Goal: Task Accomplishment & Management: Complete application form

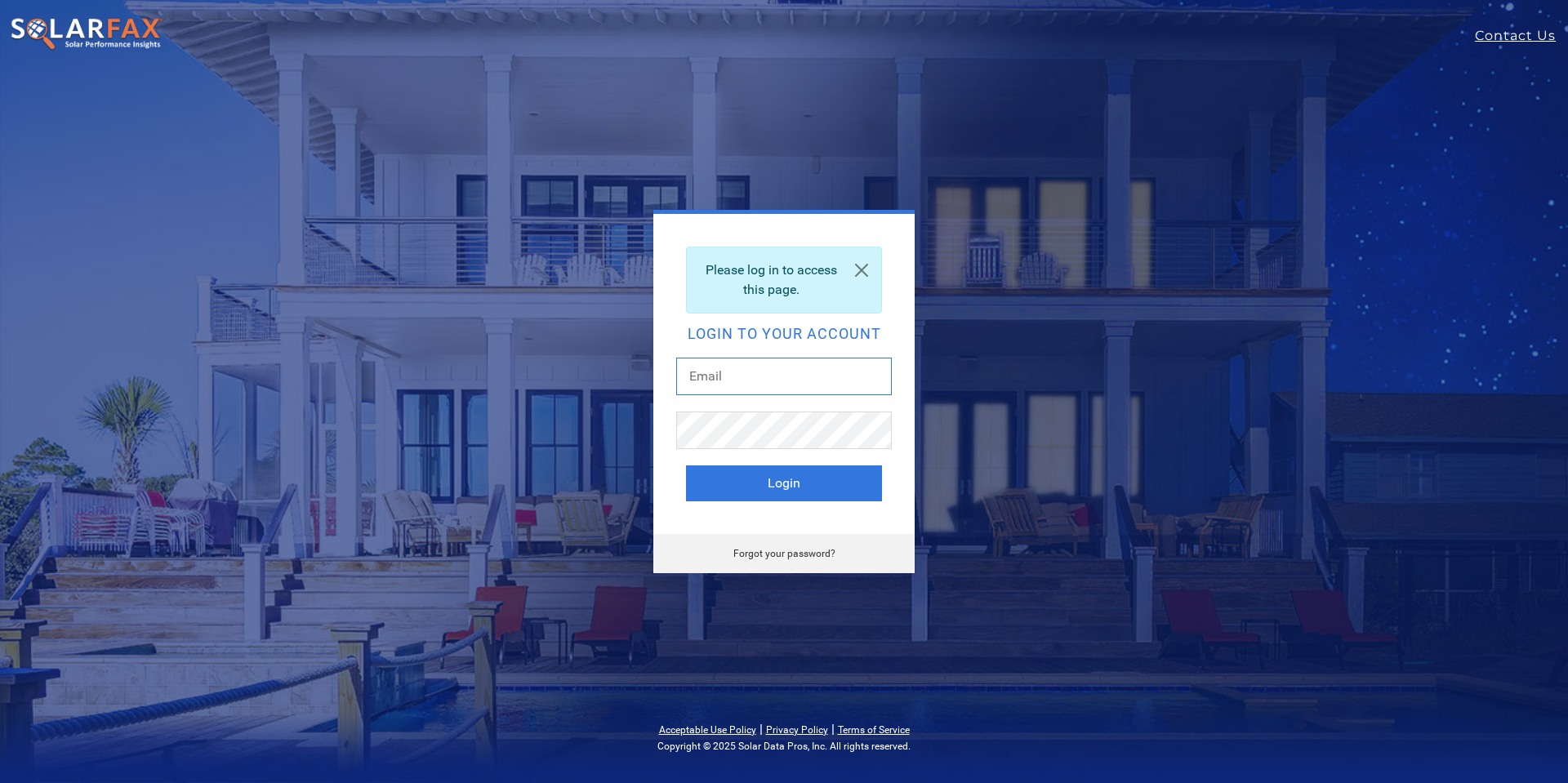
click at [764, 374] on input "text" at bounding box center [784, 376] width 216 height 37
type input "lani@ambrosesolar.com"
click at [733, 479] on button "Login" at bounding box center [784, 483] width 196 height 36
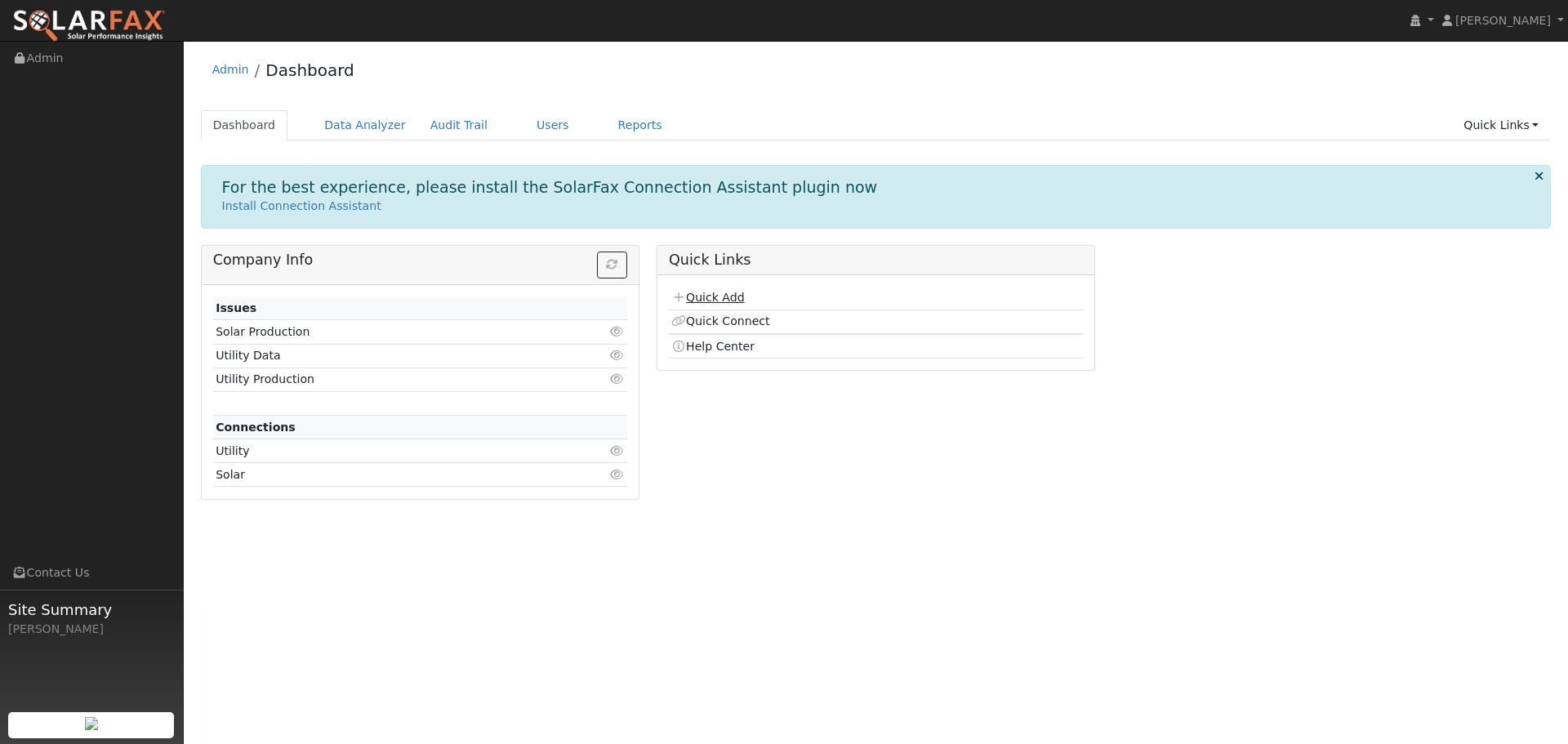
click at [728, 298] on link "Quick Add" at bounding box center [707, 297] width 72 height 13
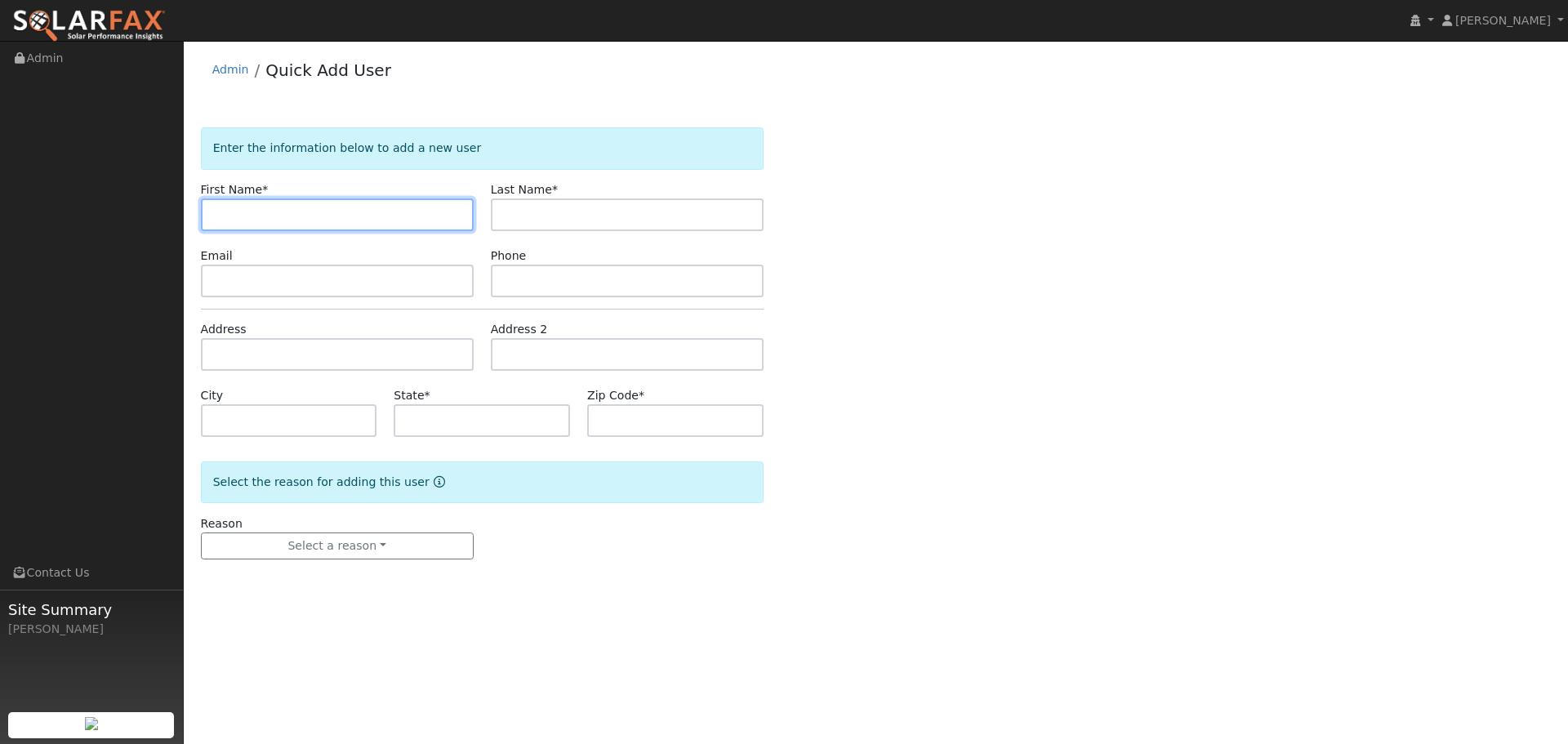
click at [301, 213] on input "text" at bounding box center [337, 215] width 273 height 33
paste input "Shurong"
type input "Shurong"
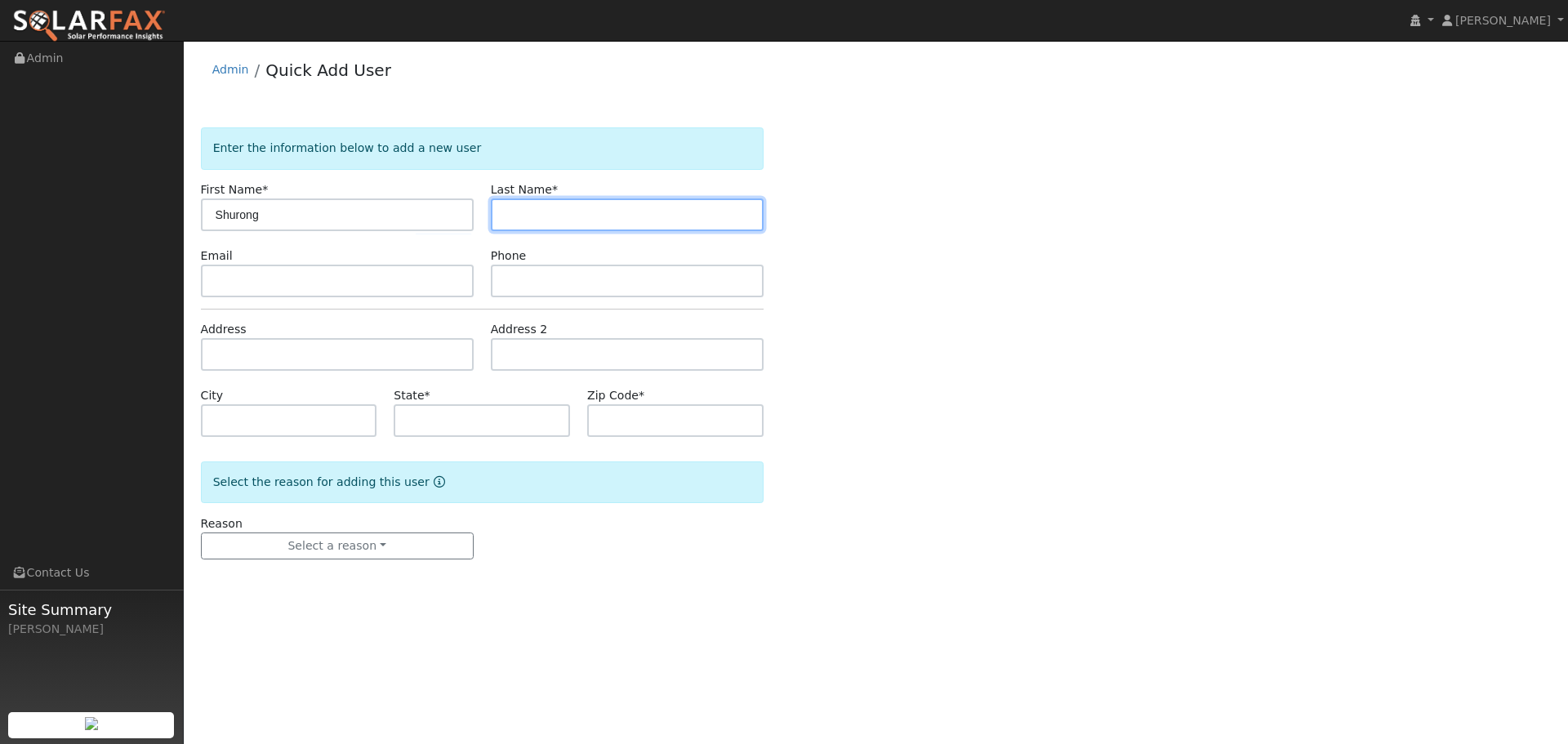
click at [605, 216] on input "text" at bounding box center [627, 215] width 273 height 33
paste input "Huang"
type input "Huang"
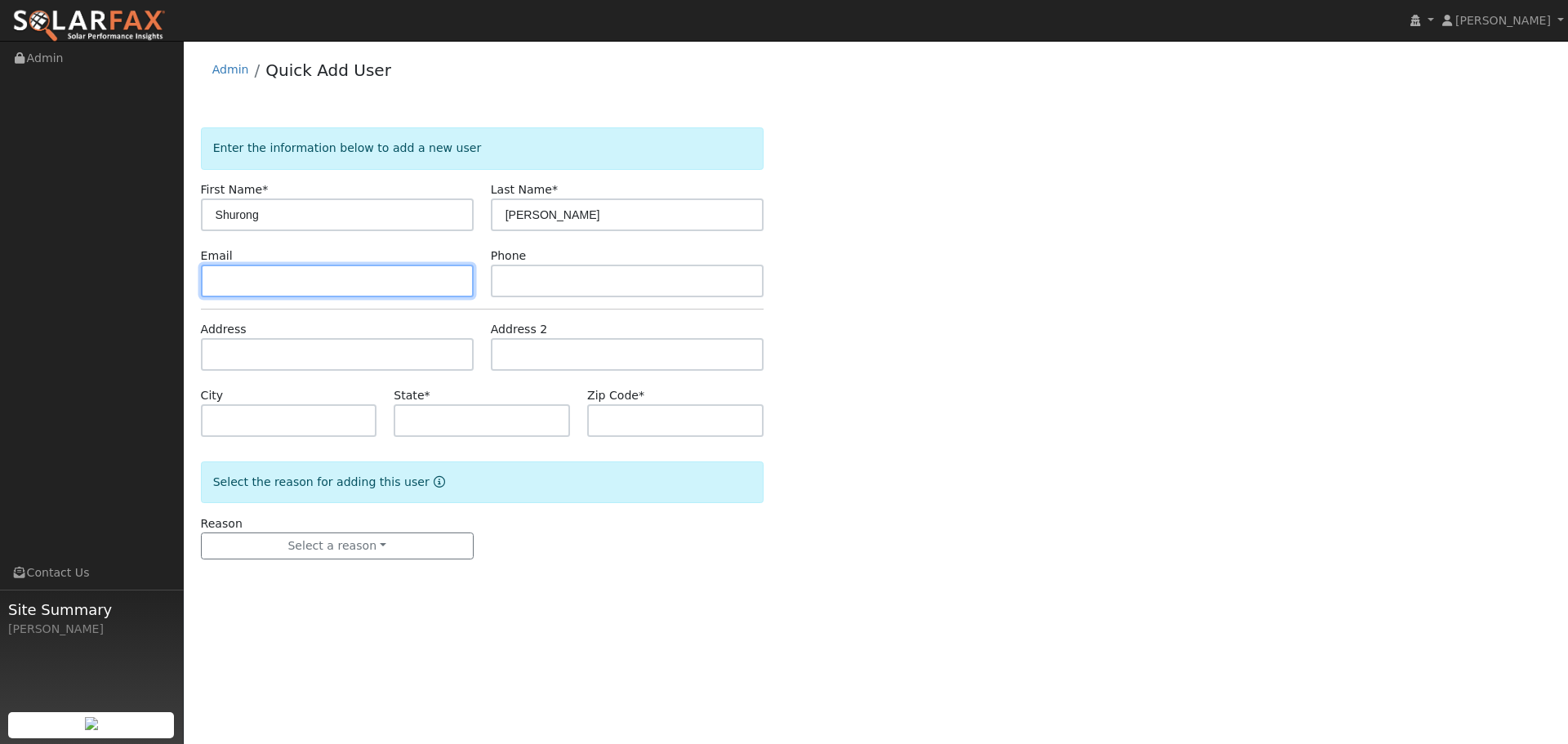
click at [280, 292] on input "text" at bounding box center [337, 281] width 273 height 33
paste input "msh357470@yahoo.com"
type input "msh357470@yahoo.com"
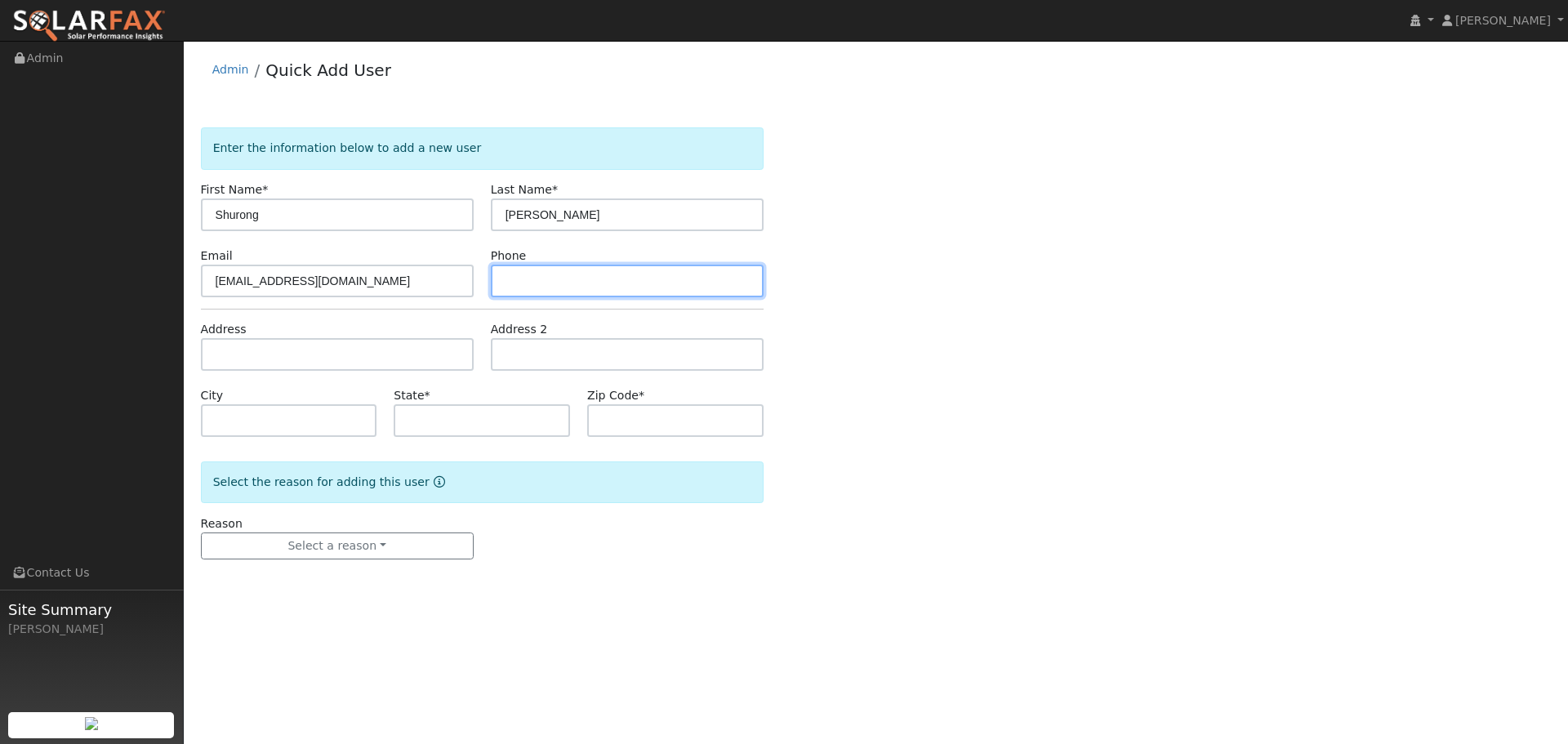
drag, startPoint x: 625, startPoint y: 281, endPoint x: 521, endPoint y: 281, distance: 104.0
click at [625, 281] on input "text" at bounding box center [627, 281] width 273 height 33
paste input "510-552-6618"
type input "510-552-6618"
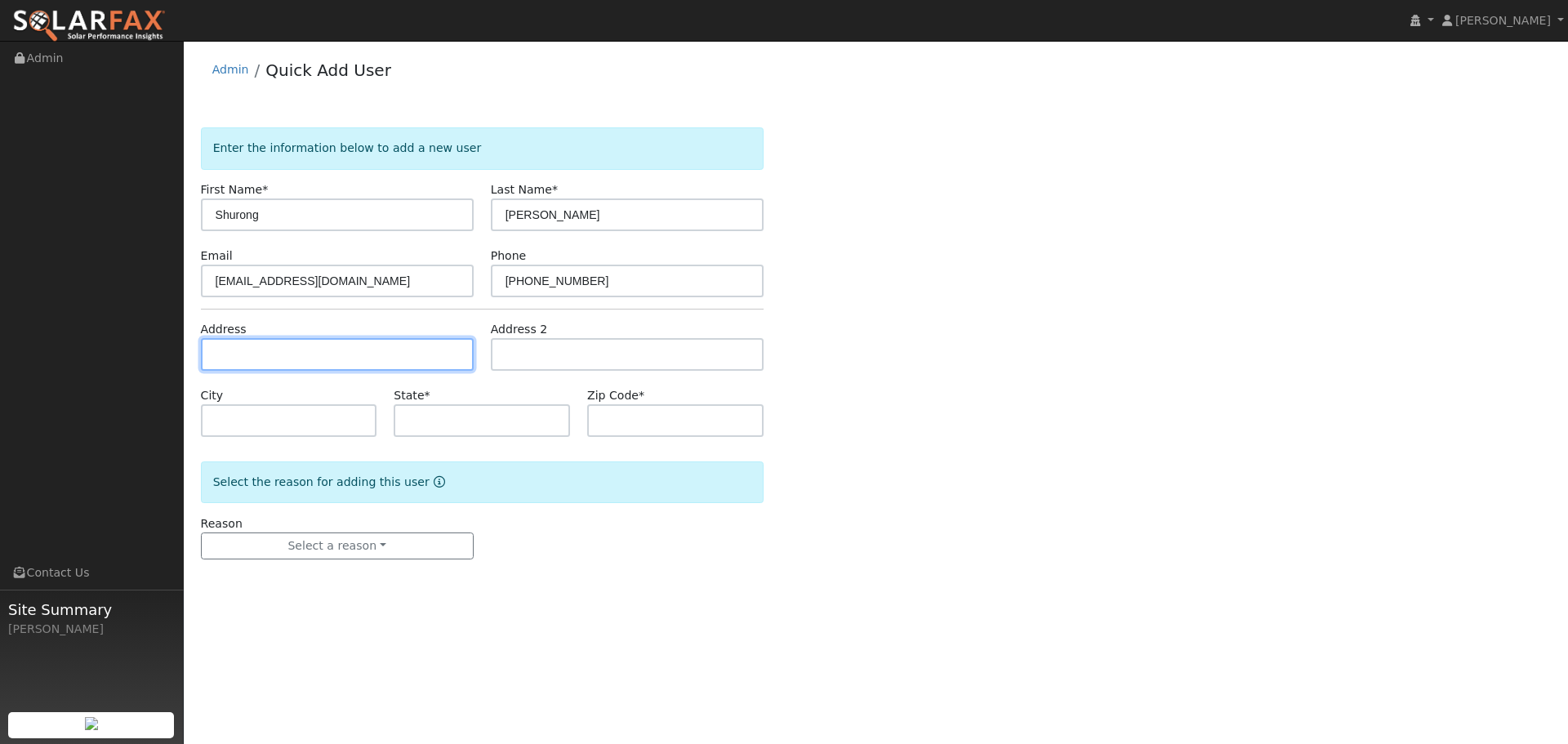
click at [330, 361] on input "text" at bounding box center [337, 355] width 273 height 33
paste input "1631 Motta St"
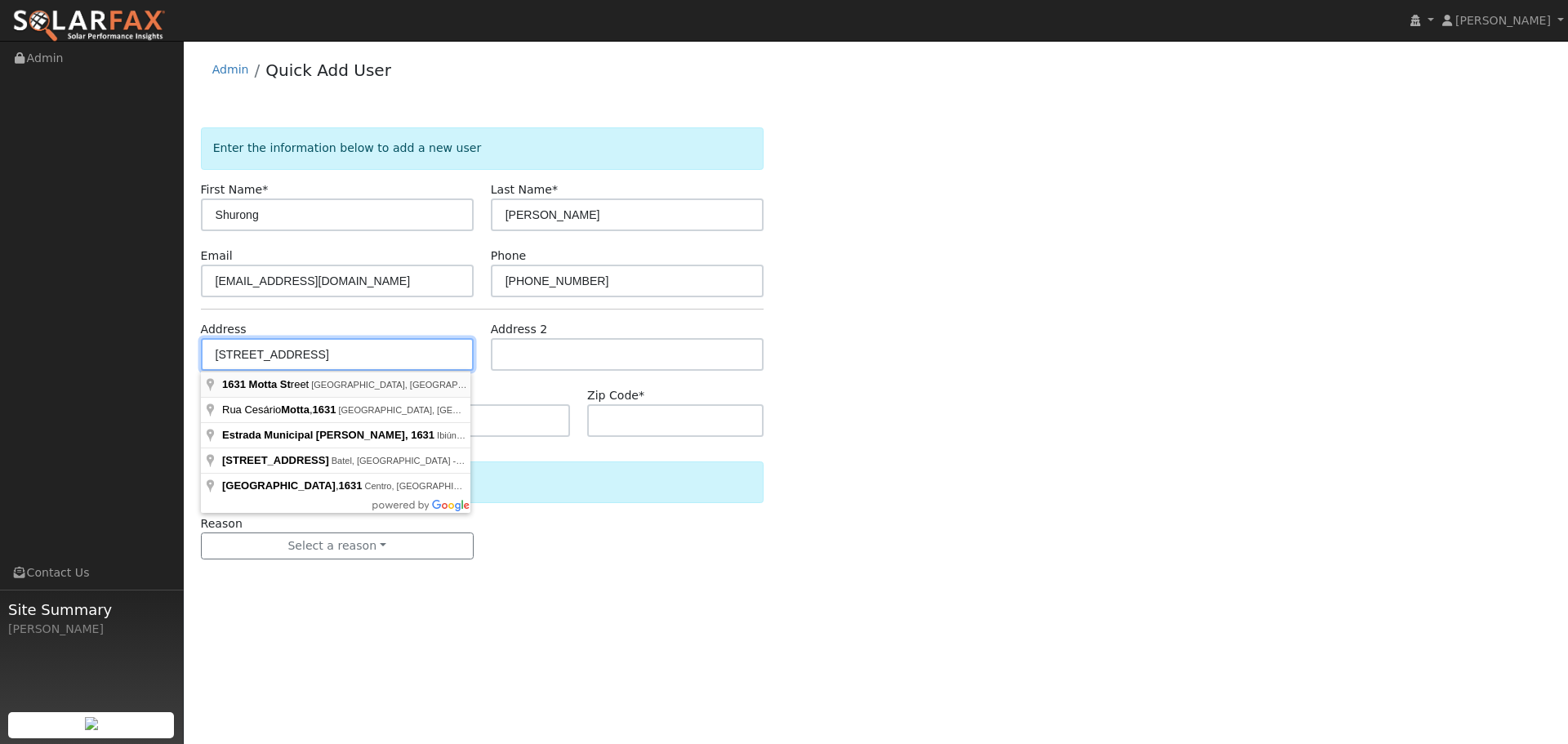
type input "1631 Motta Street"
type input "Woodland"
type input "CA"
type input "95776"
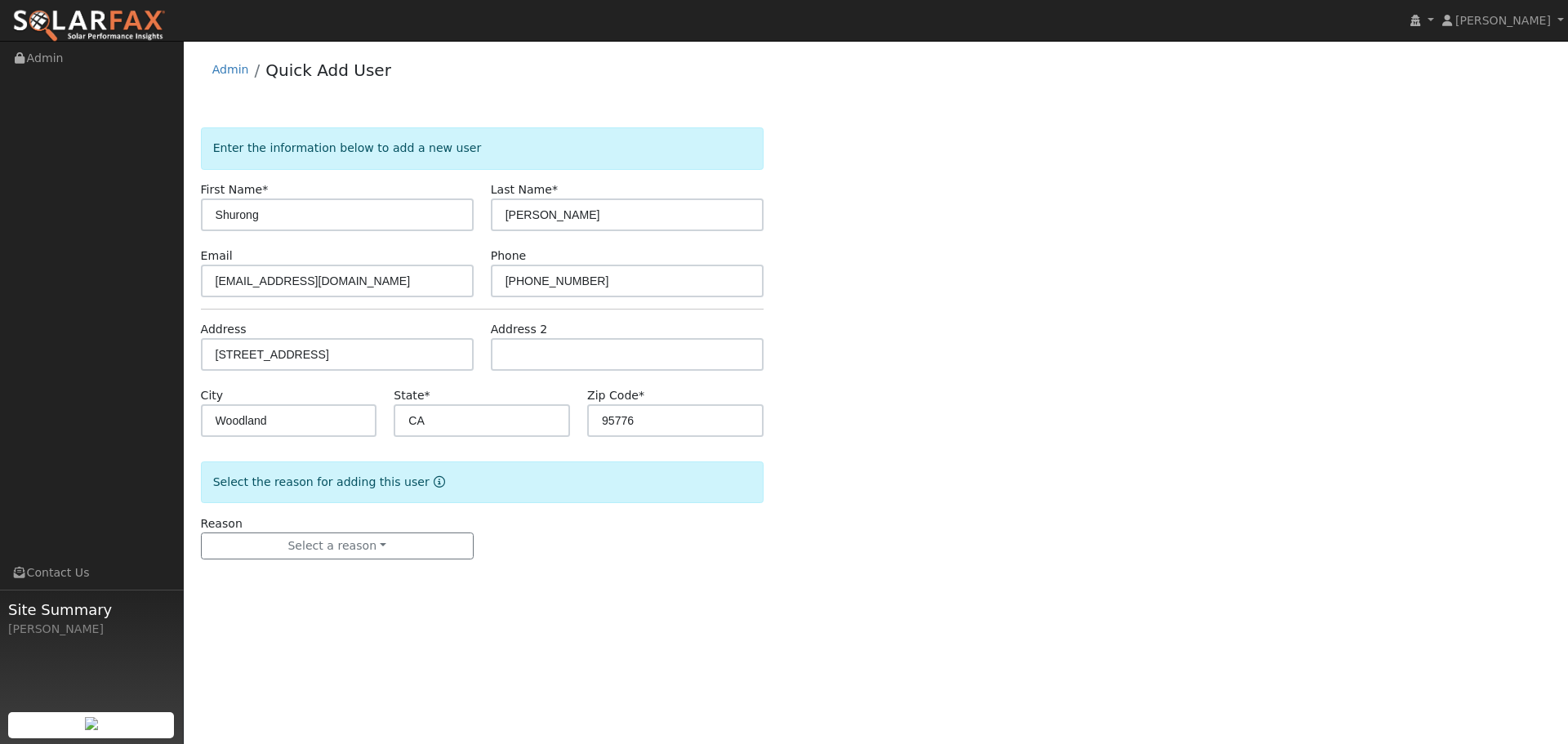
click at [699, 555] on div "Reason Select a reason New lead New customer adding solar New customer has solar" at bounding box center [482, 538] width 580 height 45
click at [336, 550] on button "Select a reason" at bounding box center [337, 546] width 273 height 28
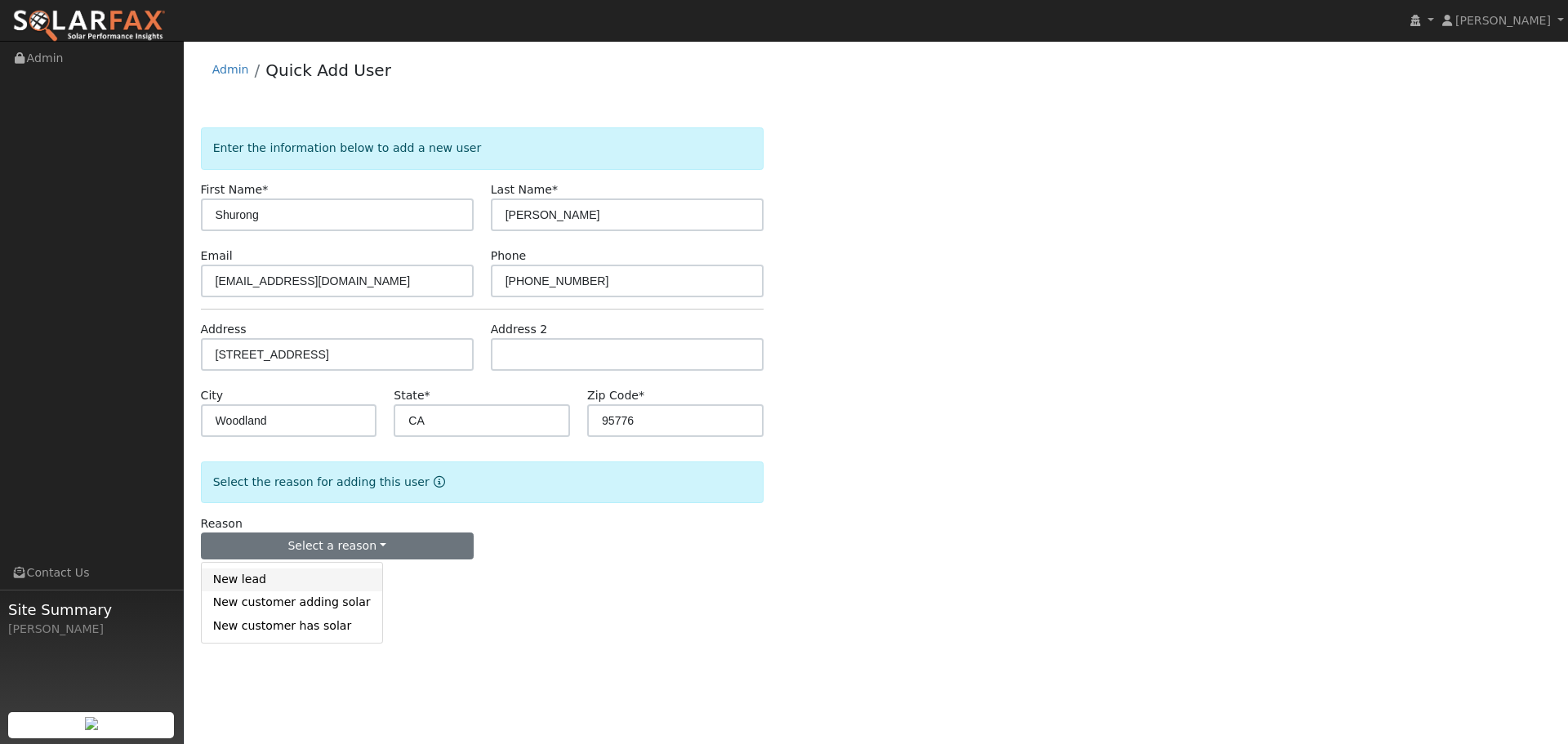
click at [304, 586] on link "New lead" at bounding box center [292, 580] width 180 height 23
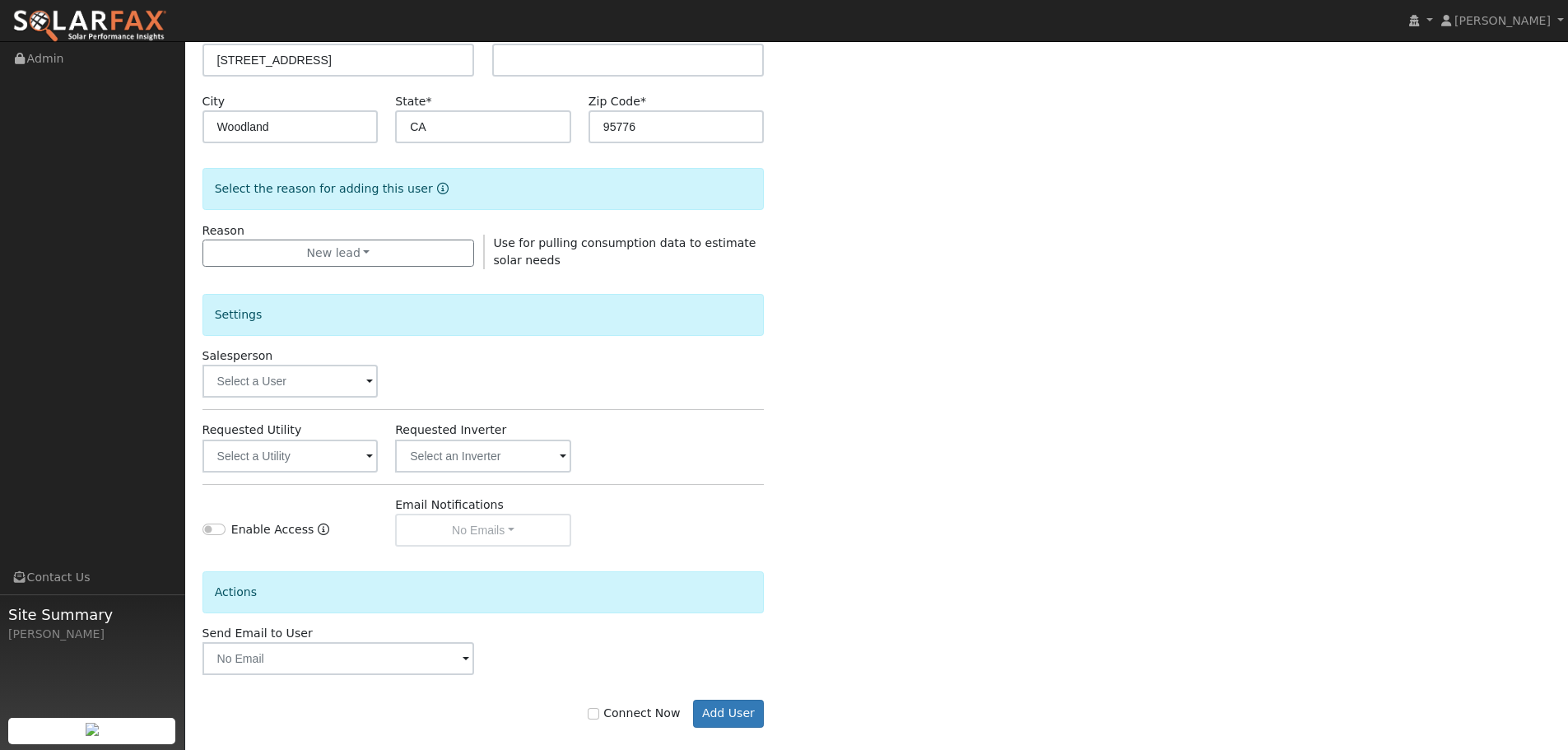
scroll to position [316, 0]
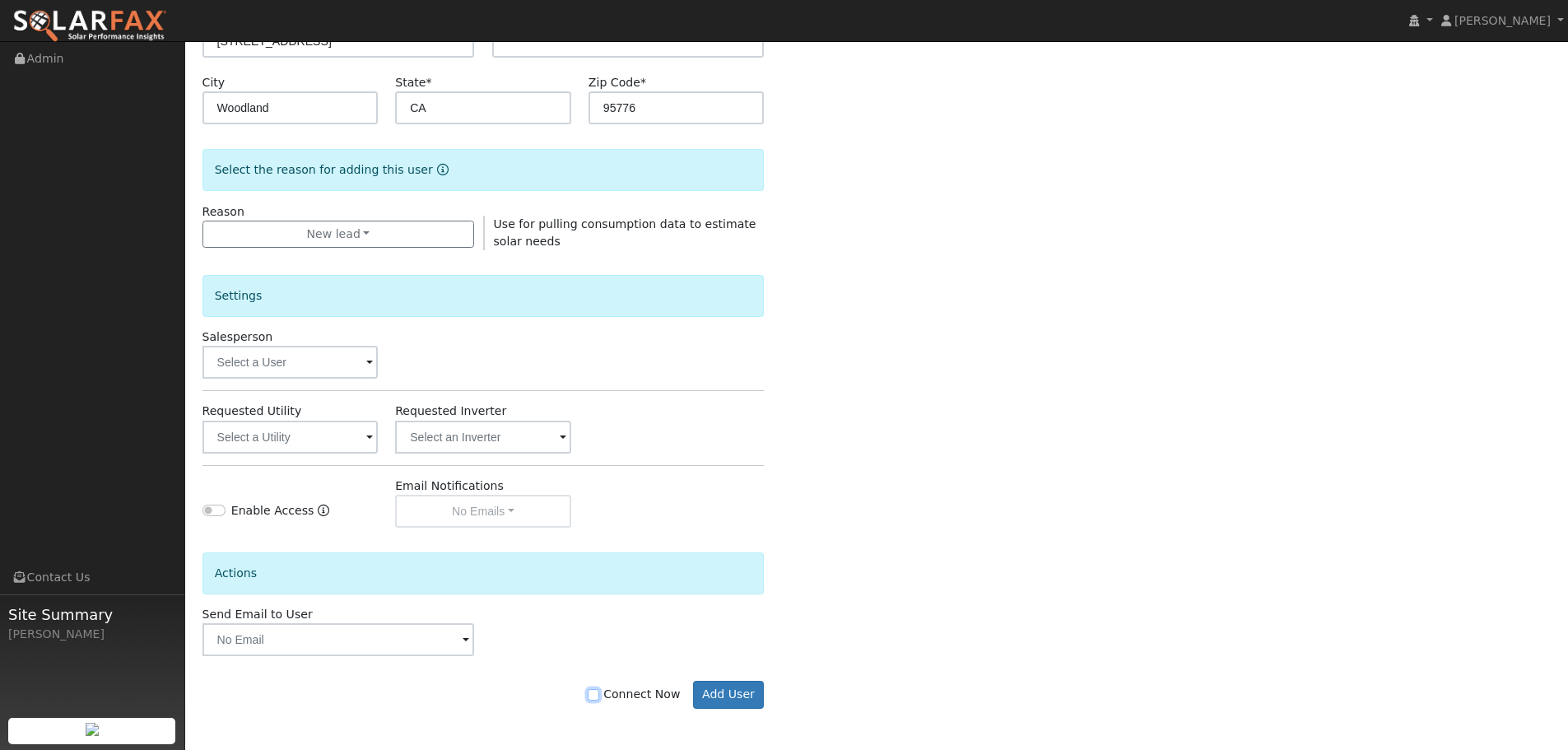
drag, startPoint x: 608, startPoint y: 695, endPoint x: 631, endPoint y: 699, distance: 23.3
click at [600, 695] on input "Connect Now" at bounding box center [593, 695] width 11 height 11
checkbox input "true"
click at [745, 698] on button "Add User" at bounding box center [730, 695] width 72 height 28
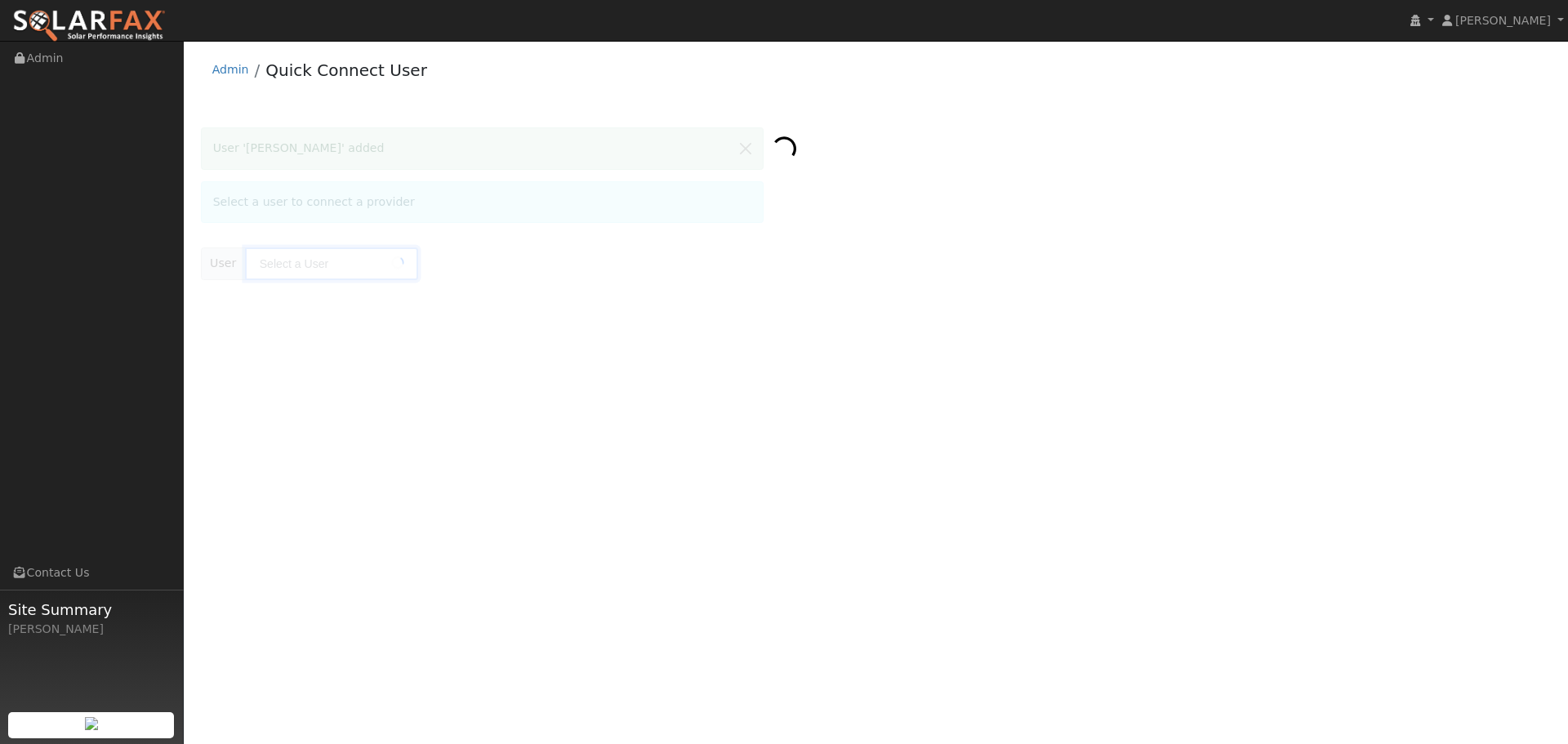
type input "[PERSON_NAME]"
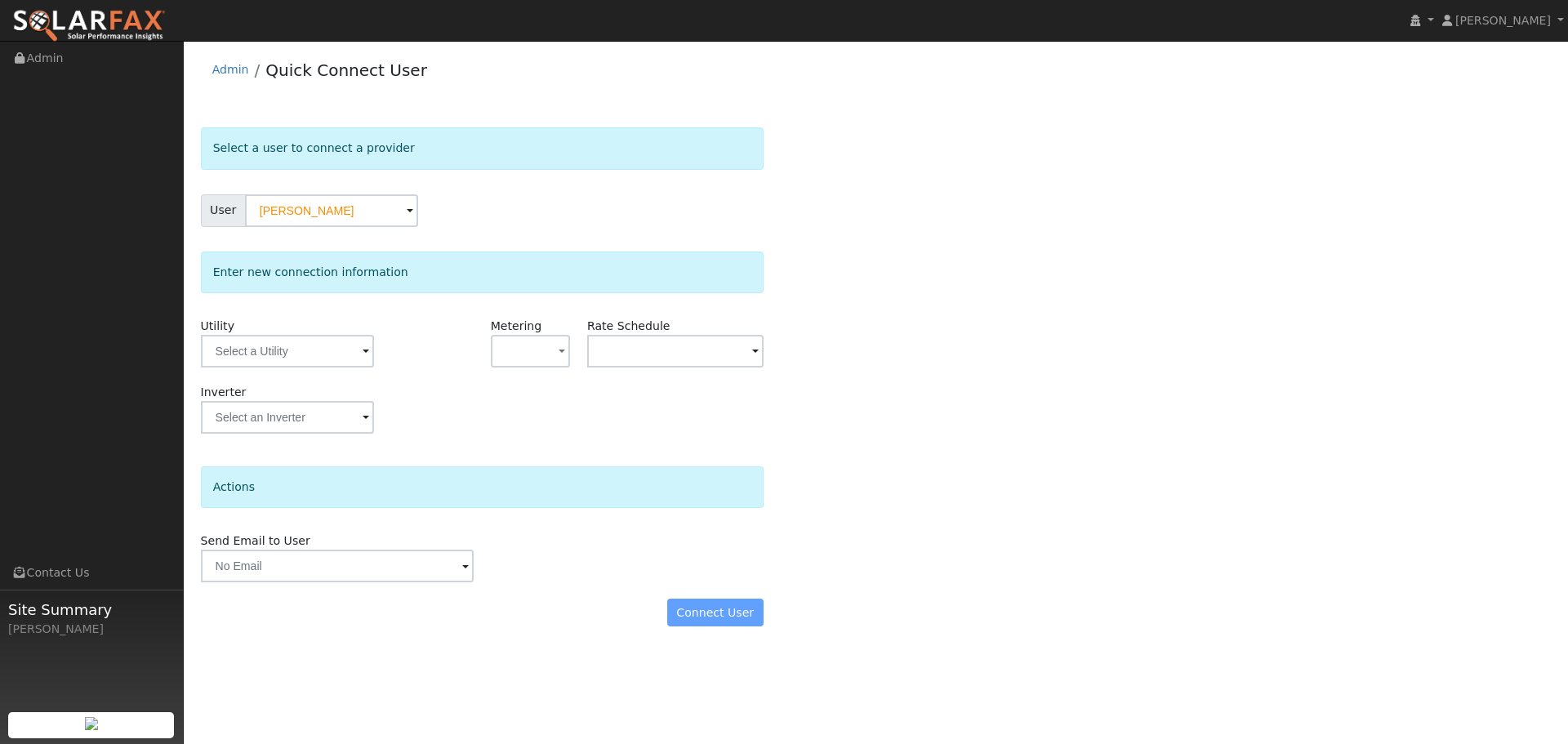
click at [539, 461] on form "Select a user to connect a provider User [PERSON_NAME] Account Default Account …" at bounding box center [483, 385] width 563 height 516
click at [517, 348] on button "button" at bounding box center [531, 351] width 79 height 33
click at [531, 415] on link "NEM" at bounding box center [548, 410] width 113 height 23
click at [610, 361] on input "text" at bounding box center [675, 351] width 177 height 33
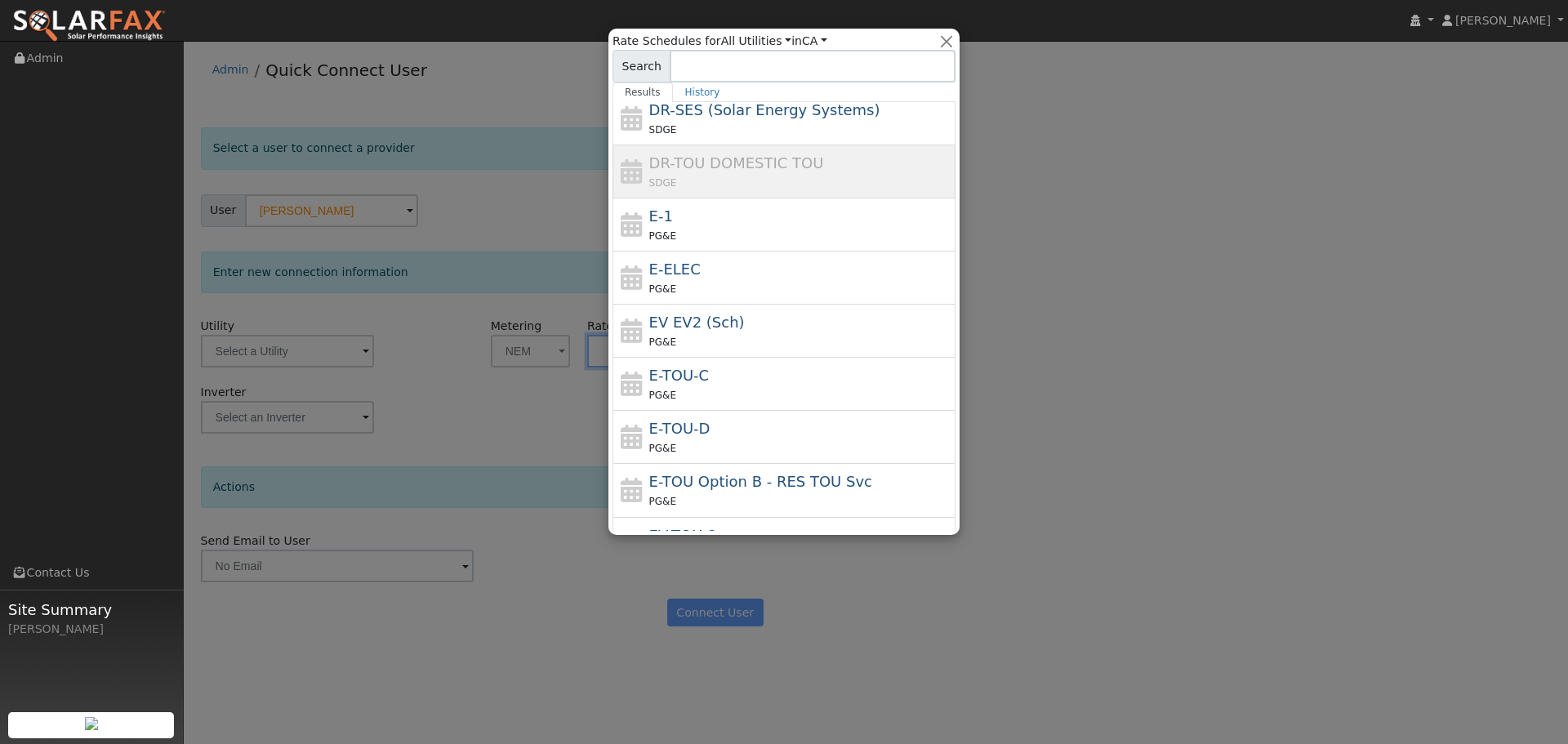
scroll to position [327, 0]
click at [710, 217] on div "E-1 PG&E" at bounding box center [801, 223] width 303 height 39
type input "E-1"
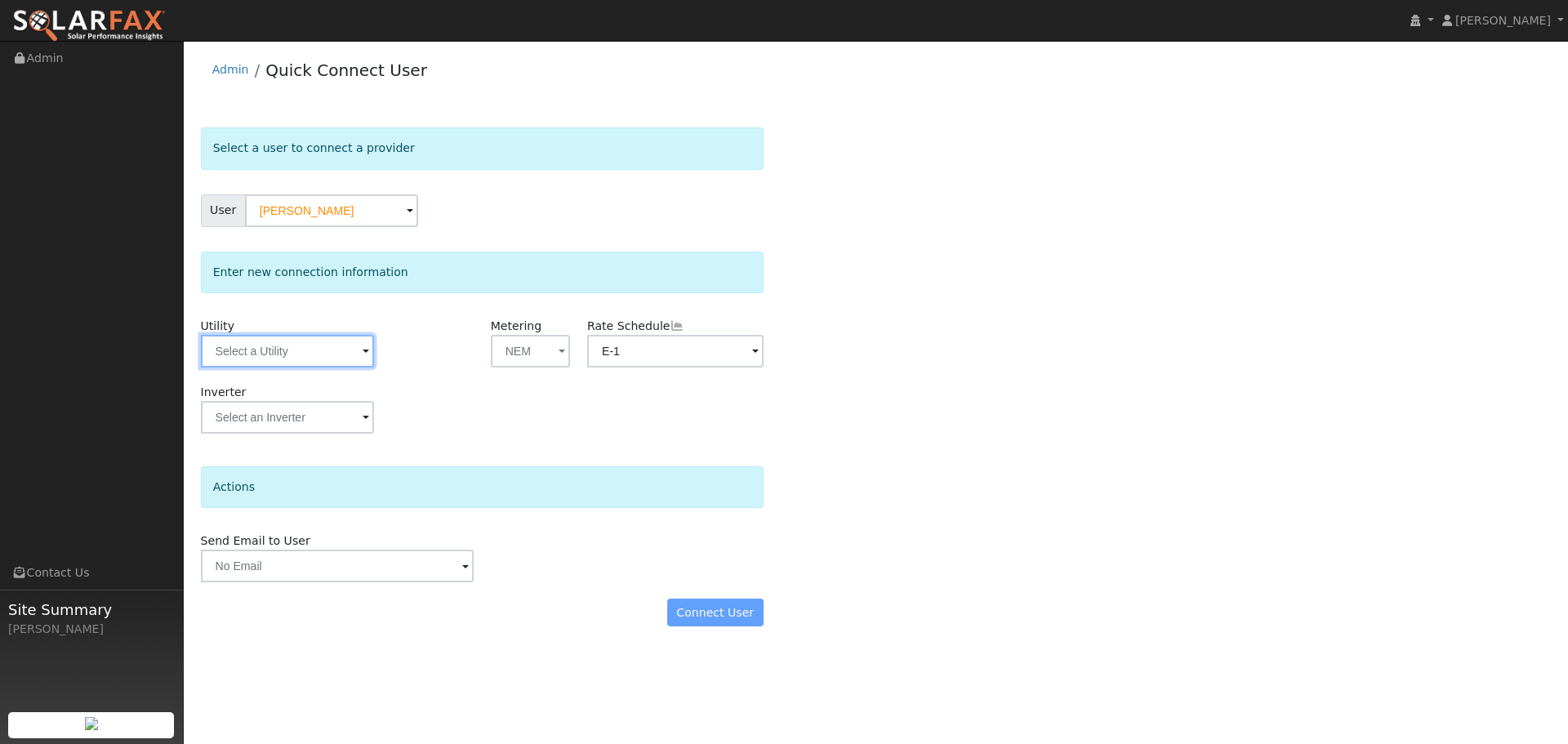
click at [300, 355] on input "text" at bounding box center [287, 351] width 173 height 33
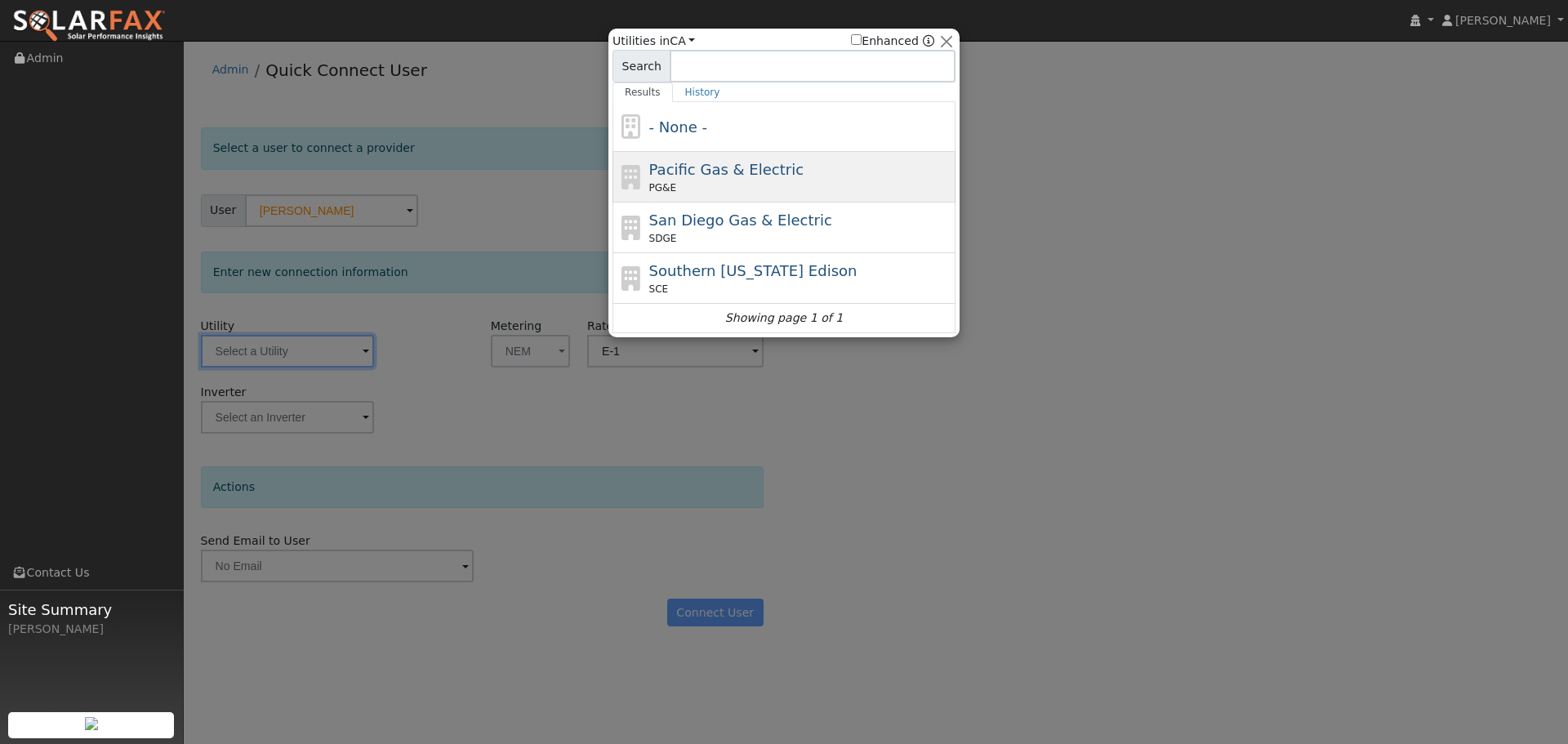
click at [672, 186] on span "PG&E" at bounding box center [662, 187] width 27 height 15
type input "PG&E"
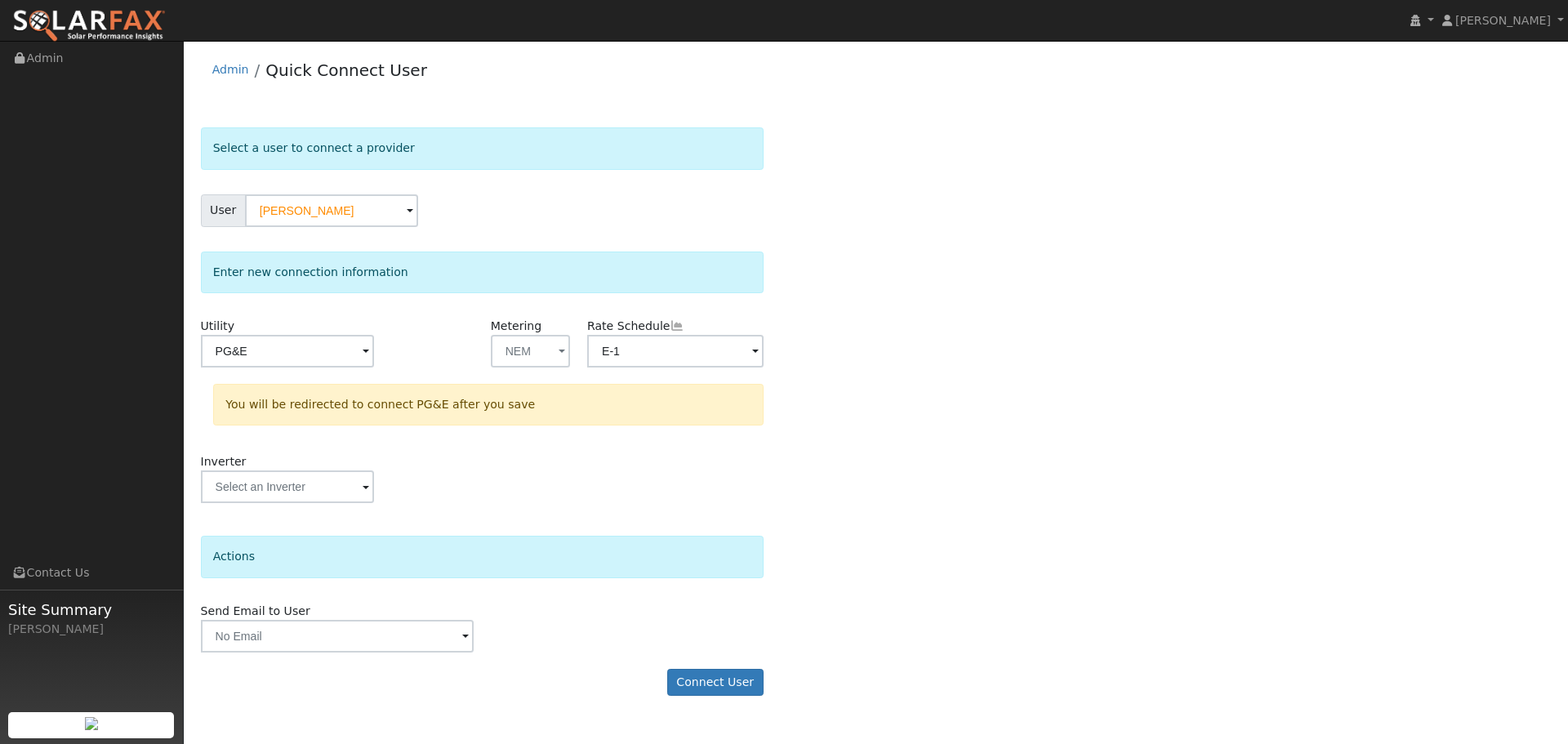
click at [509, 512] on div "Inverter" at bounding box center [482, 486] width 580 height 66
click at [701, 680] on button "Connect User" at bounding box center [715, 683] width 97 height 28
